Goal: Task Accomplishment & Management: Manage account settings

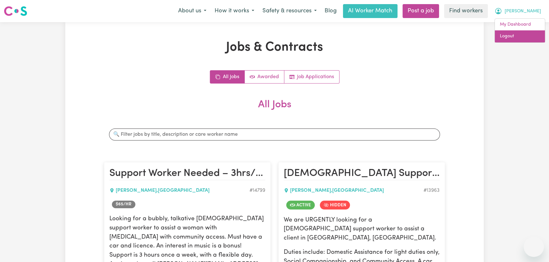
click at [522, 40] on link "Logout" at bounding box center [519, 36] width 50 height 12
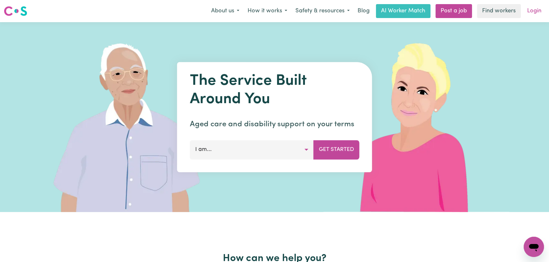
click at [536, 12] on link "Login" at bounding box center [534, 11] width 22 height 14
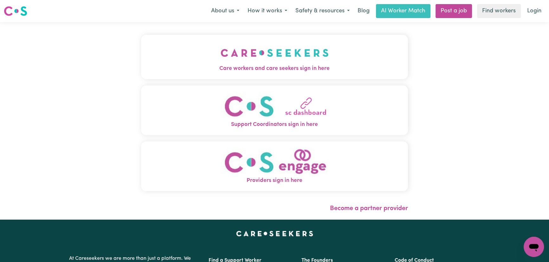
click at [187, 60] on button "Care workers and care seekers sign in here" at bounding box center [274, 57] width 267 height 44
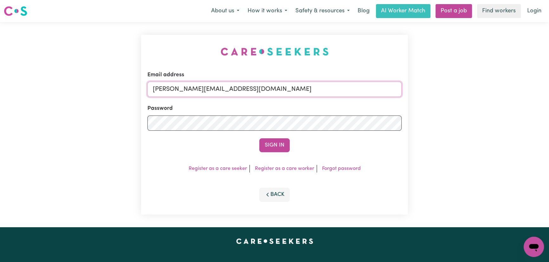
click at [285, 91] on input "[PERSON_NAME][EMAIL_ADDRESS][DOMAIN_NAME]" at bounding box center [274, 89] width 254 height 15
drag, startPoint x: 271, startPoint y: 90, endPoint x: 187, endPoint y: 87, distance: 84.6
click at [187, 87] on input "[EMAIL_ADDRESS][DOMAIN_NAME]" at bounding box center [274, 89] width 254 height 15
type input "[EMAIL_ADDRESS][DOMAIN_NAME]"
click at [285, 147] on button "Sign In" at bounding box center [274, 145] width 30 height 14
